Goal: Communication & Community: Answer question/provide support

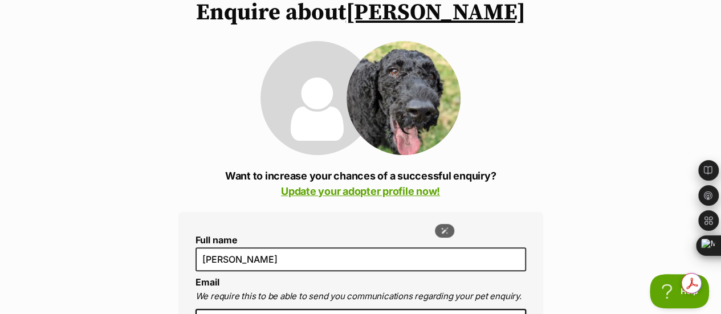
scroll to position [342, 0]
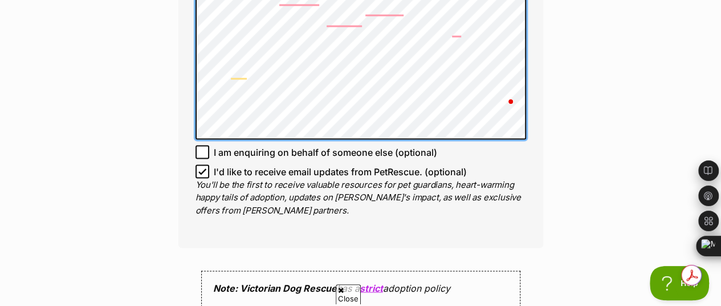
scroll to position [1005, 0]
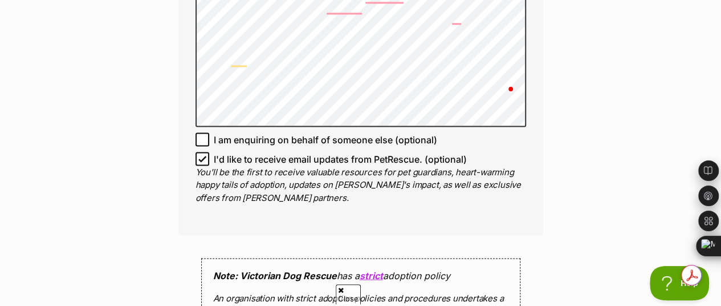
click at [202, 156] on icon at bounding box center [202, 158] width 7 height 5
click at [202, 152] on input "I'd like to receive email updates from PetRescue. (optional)" at bounding box center [203, 159] width 14 height 14
checkbox input "false"
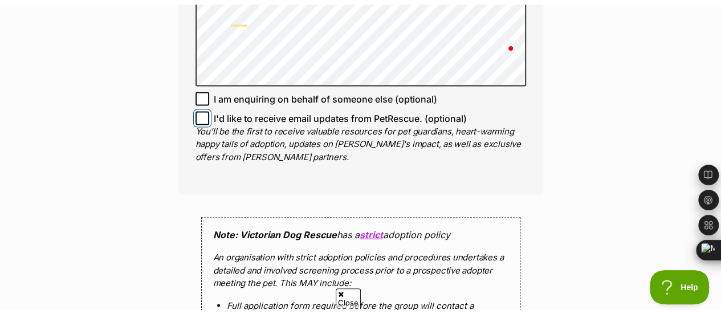
scroll to position [1233, 0]
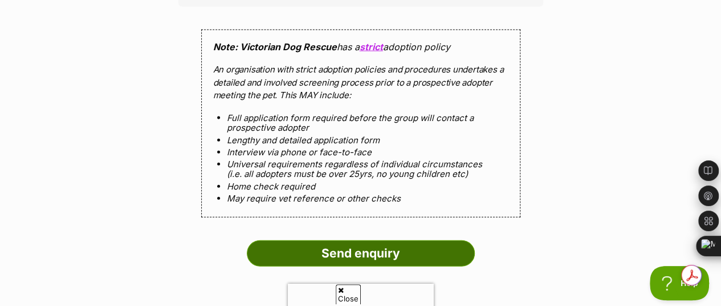
click at [345, 240] on input "Send enquiry" at bounding box center [361, 253] width 228 height 26
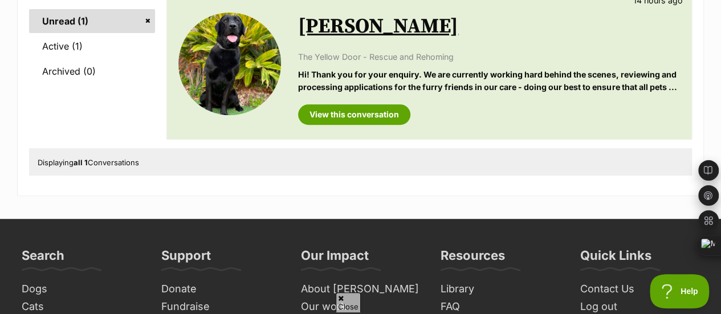
scroll to position [57, 0]
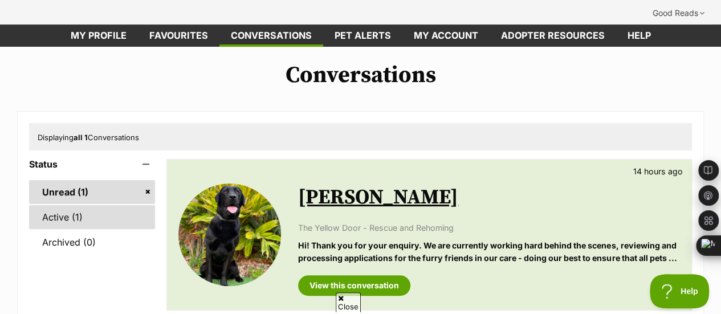
click at [87, 205] on link "Active (1)" at bounding box center [92, 217] width 126 height 24
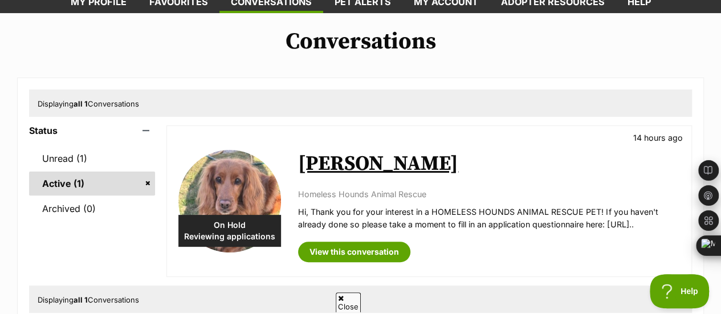
scroll to position [171, 0]
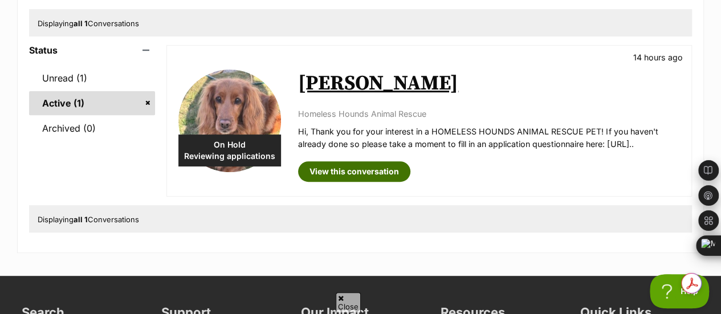
click at [351, 161] on link "View this conversation" at bounding box center [354, 171] width 112 height 21
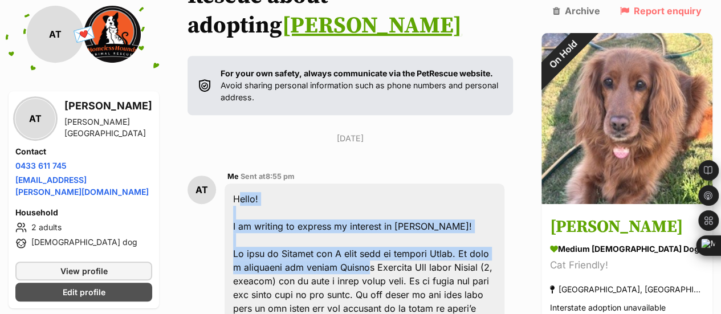
scroll to position [454, 0]
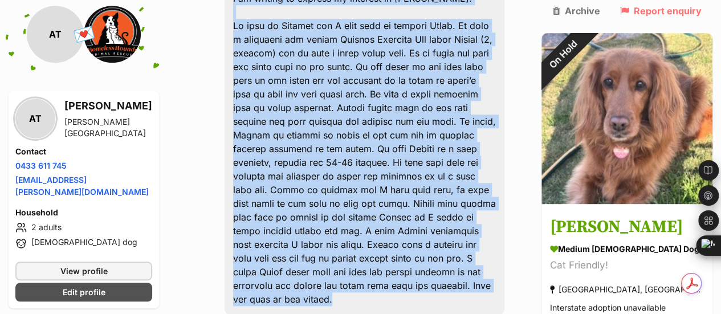
drag, startPoint x: 239, startPoint y: 118, endPoint x: 394, endPoint y: 189, distance: 169.9
click at [394, 189] on div "Hello! I am writing to express my interest in Molly!" at bounding box center [365, 135] width 280 height 359
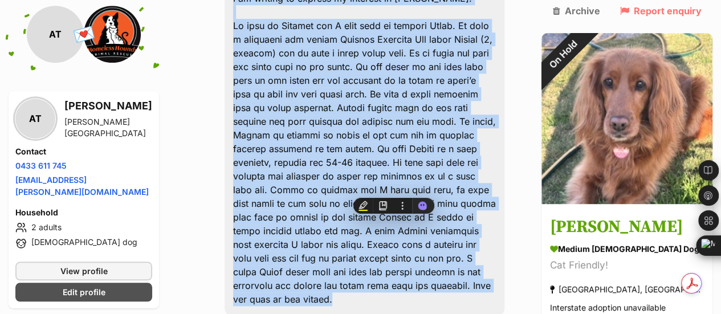
copy div "Hello! I am writing to express my interest in Molly! My name is Annalie and I l…"
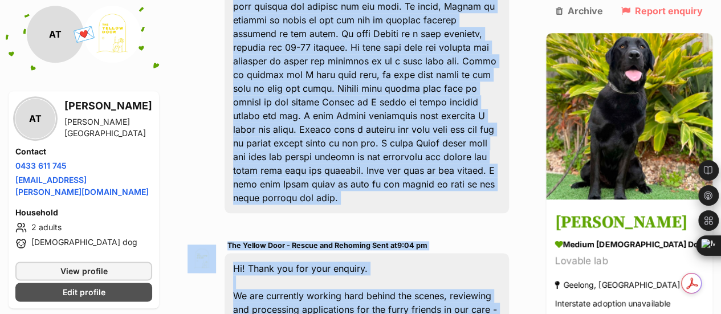
scroll to position [571, 0]
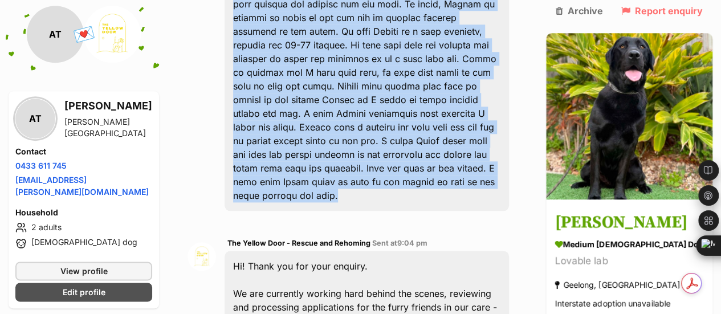
drag, startPoint x: 238, startPoint y: 88, endPoint x: 332, endPoint y: 127, distance: 101.7
click at [332, 127] on div "Hello! I am writing to express my interest in Holly Jane!" at bounding box center [367, 24] width 284 height 373
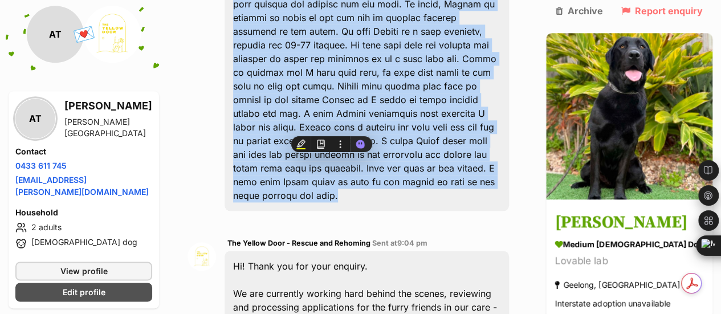
copy div "Hello! I am writing to express my interest in Holly Jane! My name is Annalie an…"
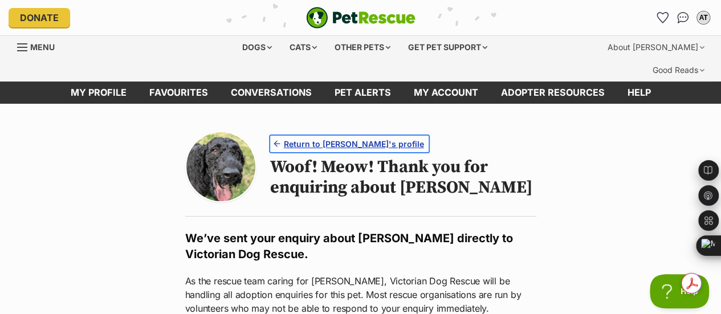
click at [319, 138] on span "Return to Arthur Russelton's profile" at bounding box center [354, 144] width 140 height 12
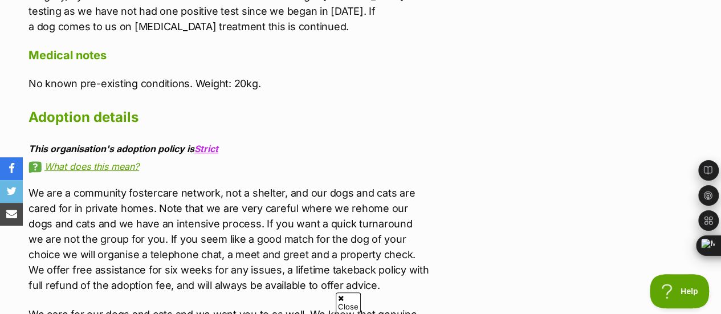
scroll to position [2394, 0]
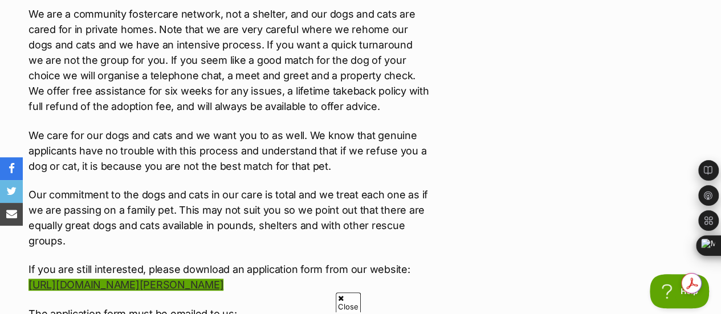
click at [223, 279] on link "[URL][DOMAIN_NAME][PERSON_NAME]" at bounding box center [126, 285] width 195 height 12
